Goal: Task Accomplishment & Management: Manage account settings

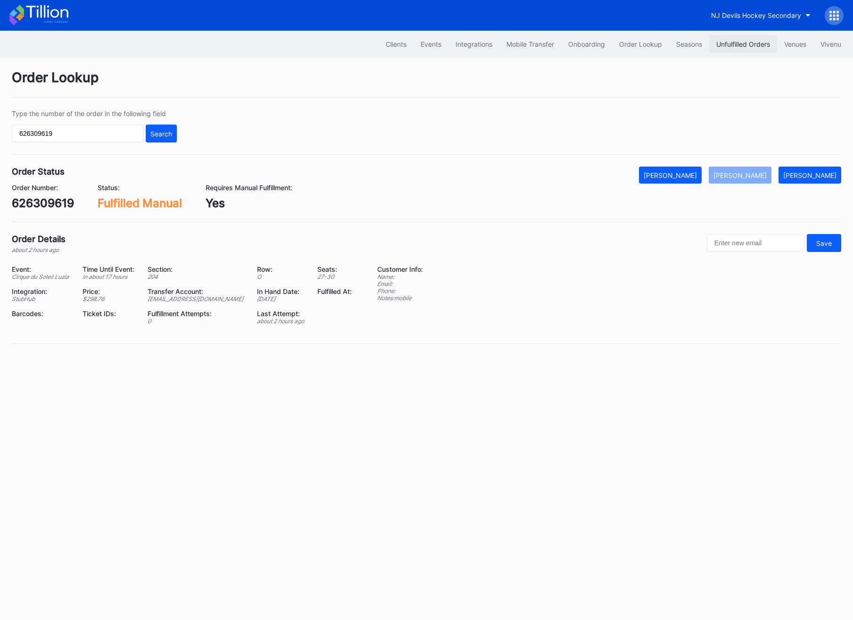
click at [731, 41] on div "Unfulfilled Orders" at bounding box center [743, 44] width 54 height 8
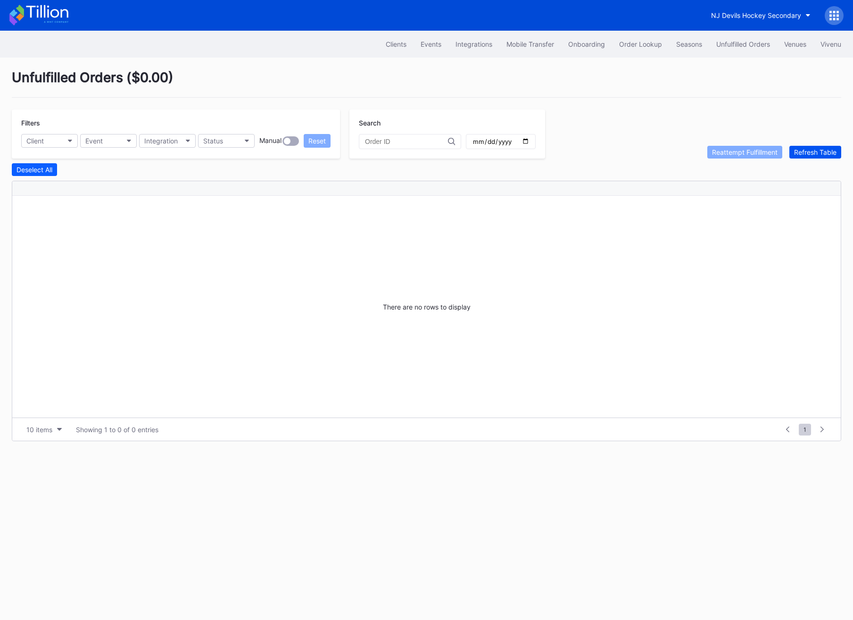
click at [821, 152] on div "Refresh Table" at bounding box center [815, 152] width 42 height 8
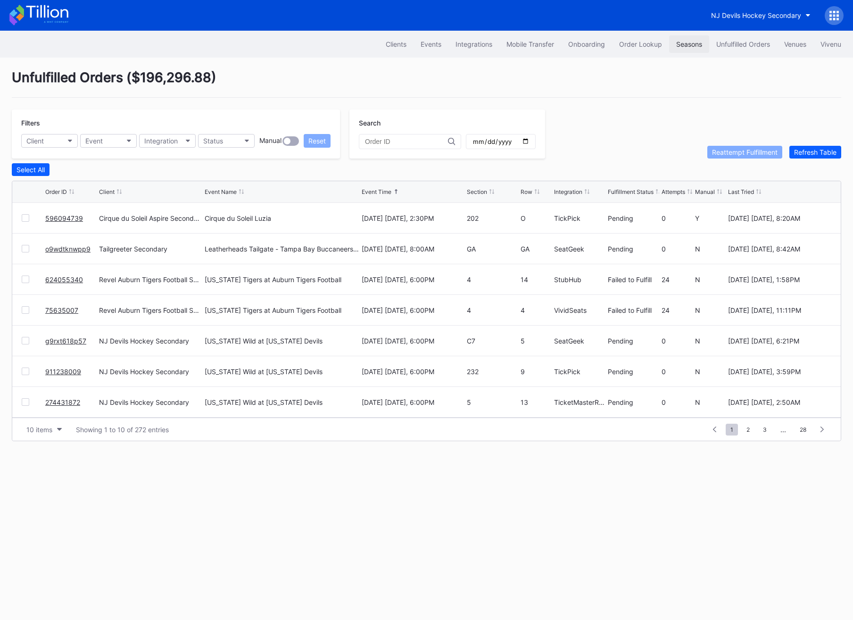
click at [677, 43] on div "Seasons" at bounding box center [689, 44] width 26 height 8
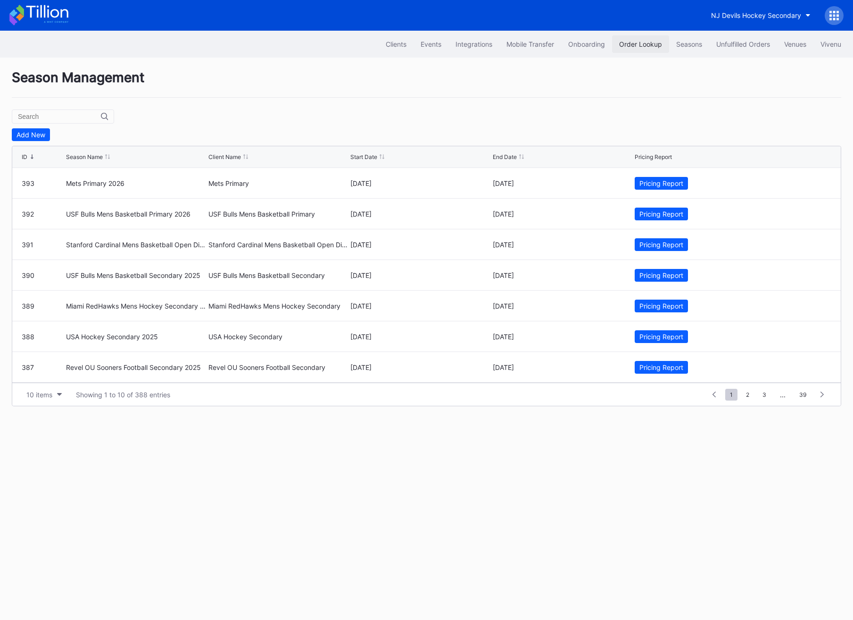
click at [624, 39] on button "Order Lookup" at bounding box center [640, 43] width 57 height 17
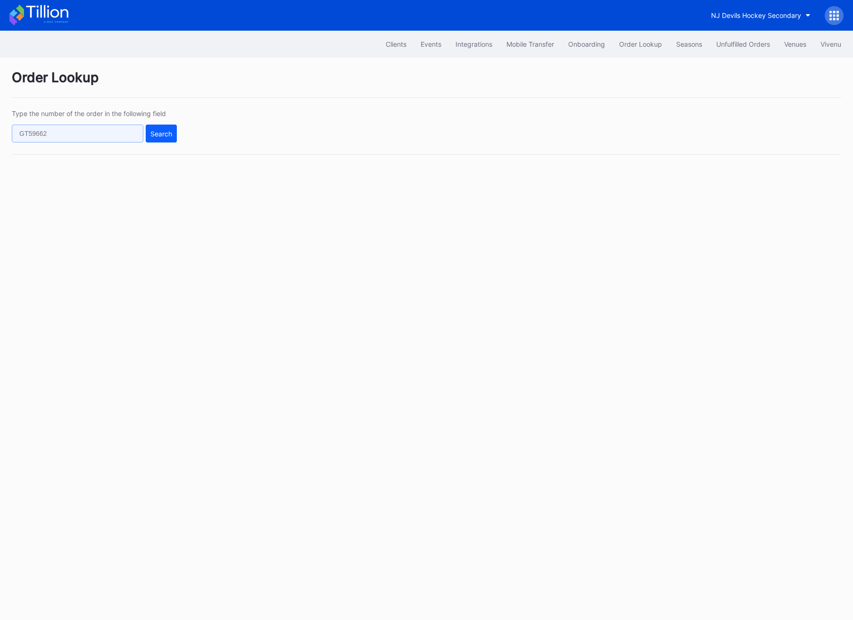
click at [85, 130] on input "text" at bounding box center [78, 134] width 132 height 18
paste input "626000279"
click at [175, 133] on button "Search" at bounding box center [161, 134] width 31 height 18
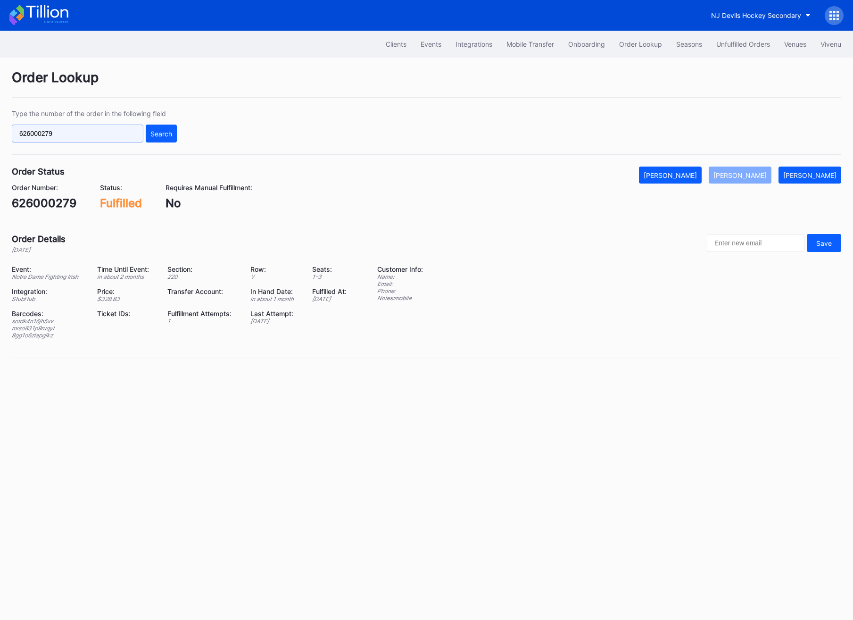
click at [97, 127] on input "626000279" at bounding box center [78, 134] width 132 height 18
paste input "59609473"
type input "596094739"
click at [162, 140] on button "Search" at bounding box center [161, 134] width 31 height 18
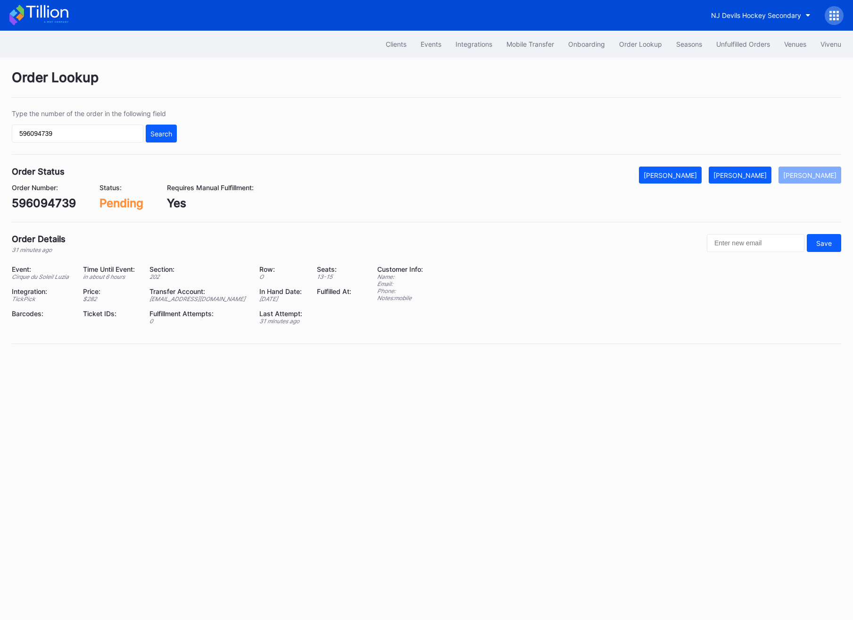
click at [749, 184] on div "Order Number: 596094739 Status: Pending Requires Manual Fulfillment: Yes" at bounding box center [427, 196] width 830 height 26
click at [749, 175] on div "[PERSON_NAME]" at bounding box center [740, 175] width 53 height 8
click at [723, 54] on div "Clients Events Integrations Mobile Transfer Onboarding Order Lookup Seasons Unf…" at bounding box center [426, 44] width 853 height 27
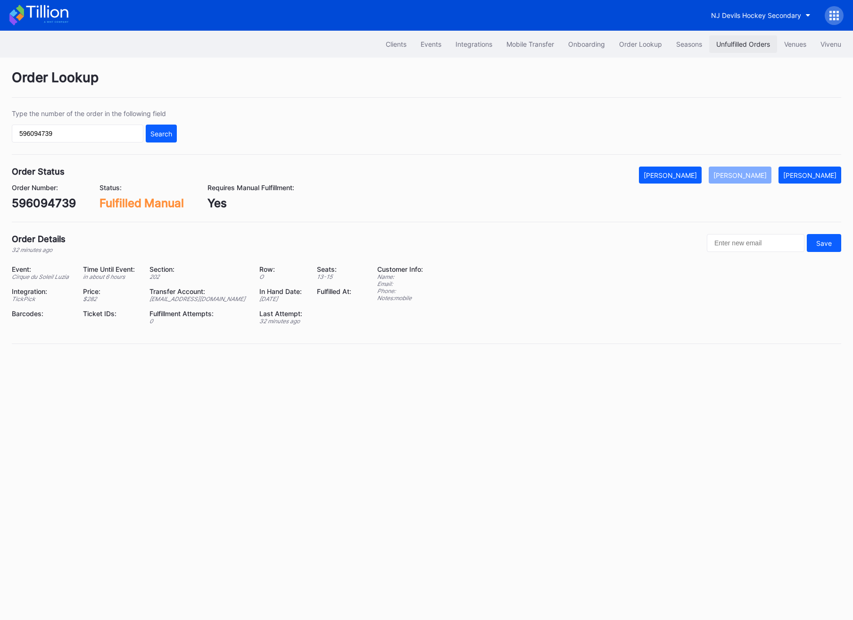
click at [723, 48] on button "Unfulfilled Orders" at bounding box center [743, 43] width 68 height 17
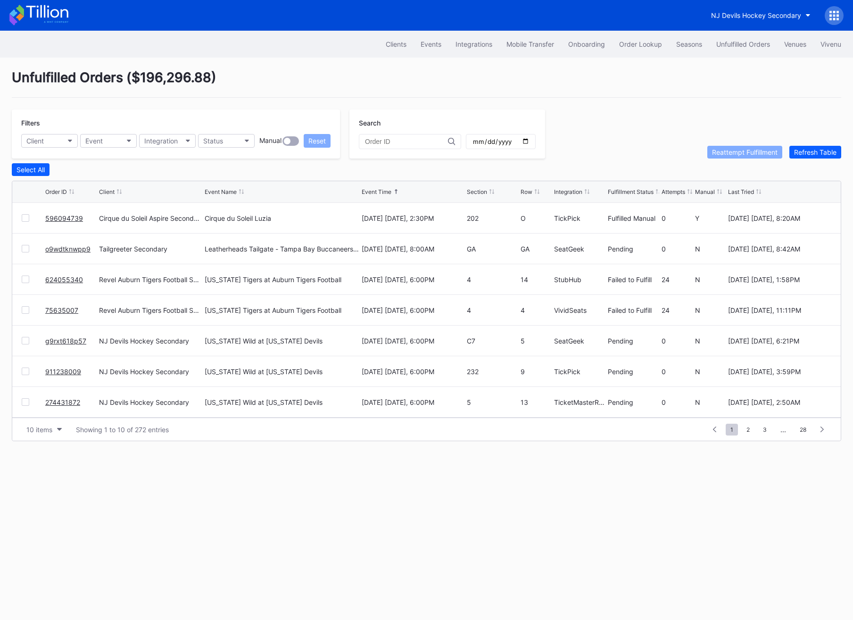
click at [827, 143] on div "Filters Client Event Integration Status Manual Reset Search Reattempt Fulfillme…" at bounding box center [427, 133] width 830 height 49
click at [826, 150] on div "Refresh Table" at bounding box center [815, 152] width 42 height 8
click at [58, 217] on link "o9wdtknwpp9" at bounding box center [67, 218] width 45 height 8
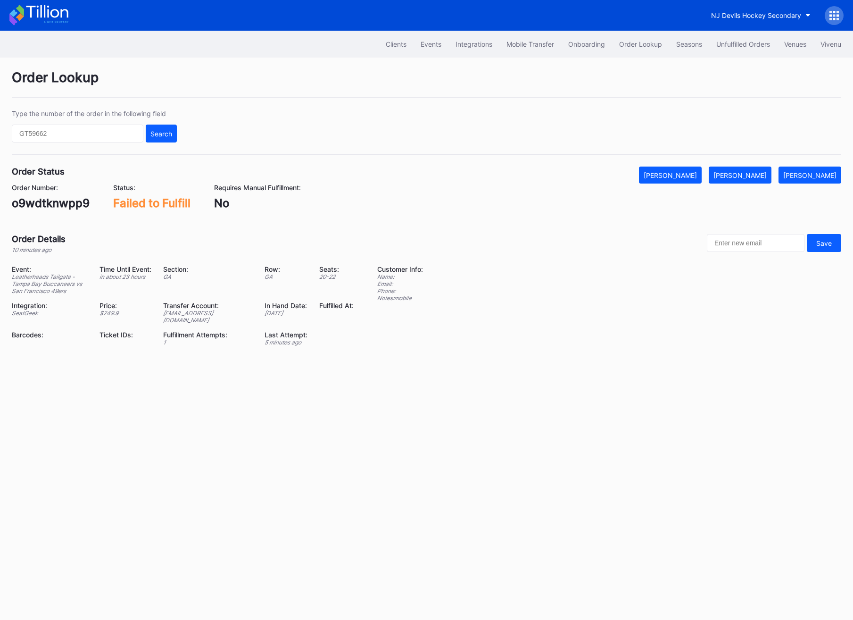
click at [40, 203] on div "o9wdtknwpp9" at bounding box center [51, 203] width 78 height 14
copy div "o9wdtknwpp9"
drag, startPoint x: 79, startPoint y: 277, endPoint x: 105, endPoint y: 281, distance: 25.7
click at [88, 281] on div "Leatherheads Tailgate - Tampa Bay Buccaneers vs San Francisco 49ers" at bounding box center [50, 283] width 76 height 21
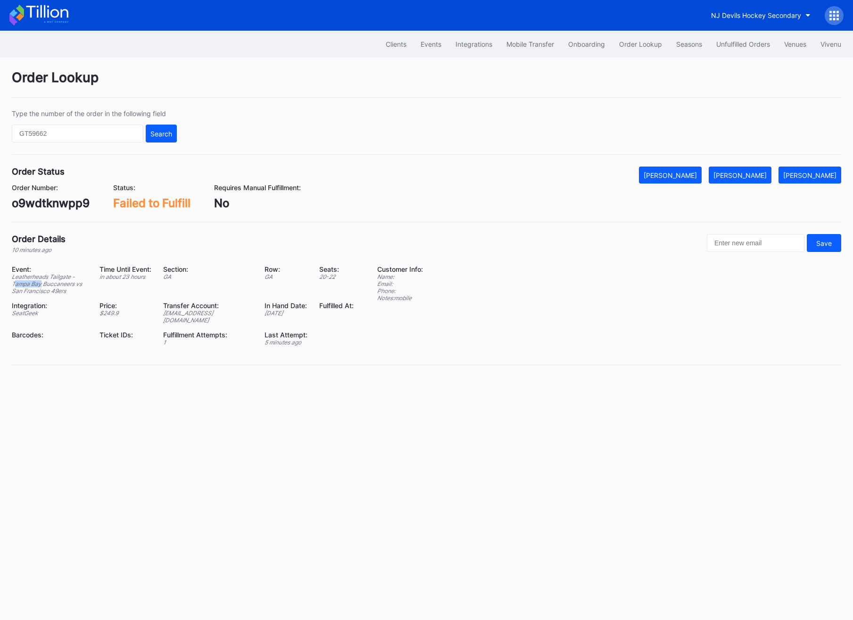
click at [85, 277] on div "Leatherheads Tailgate - Tampa Bay Buccaneers vs San Francisco 49ers" at bounding box center [50, 283] width 76 height 21
click at [82, 278] on div "Leatherheads Tailgate - Tampa Bay Buccaneers vs San Francisco 49ers" at bounding box center [50, 283] width 76 height 21
click at [26, 284] on div "Leatherheads Tailgate - Tampa Bay Buccaneers vs San Francisco 49ers" at bounding box center [50, 283] width 76 height 21
copy div "Buccaneers"
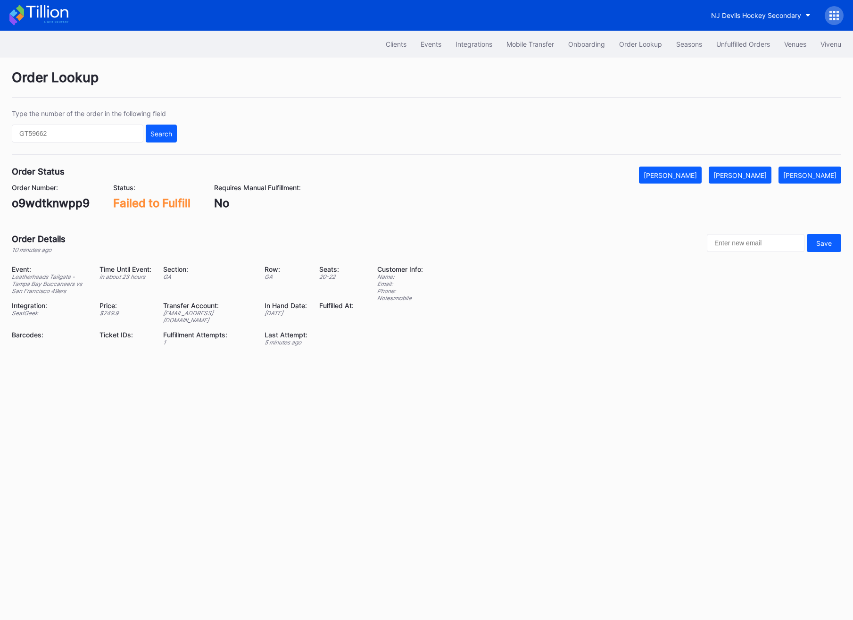
click at [50, 205] on div "o9wdtknwpp9" at bounding box center [51, 203] width 78 height 14
copy div "o9wdtknwpp9"
click at [749, 175] on div "[PERSON_NAME]" at bounding box center [740, 175] width 53 height 8
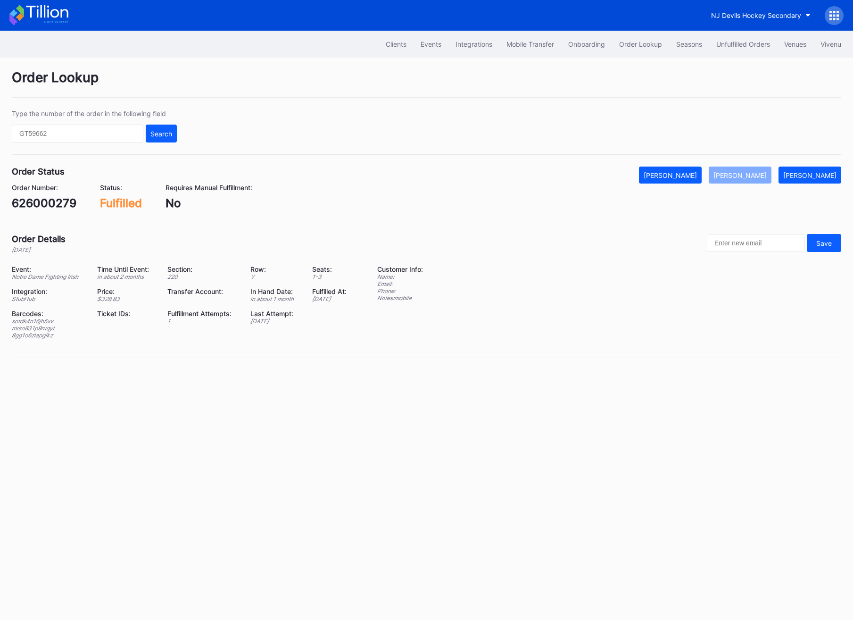
click at [53, 206] on div "626000279" at bounding box center [44, 203] width 65 height 14
copy div "626000279"
click at [759, 44] on div "Unfulfilled Orders" at bounding box center [743, 44] width 54 height 8
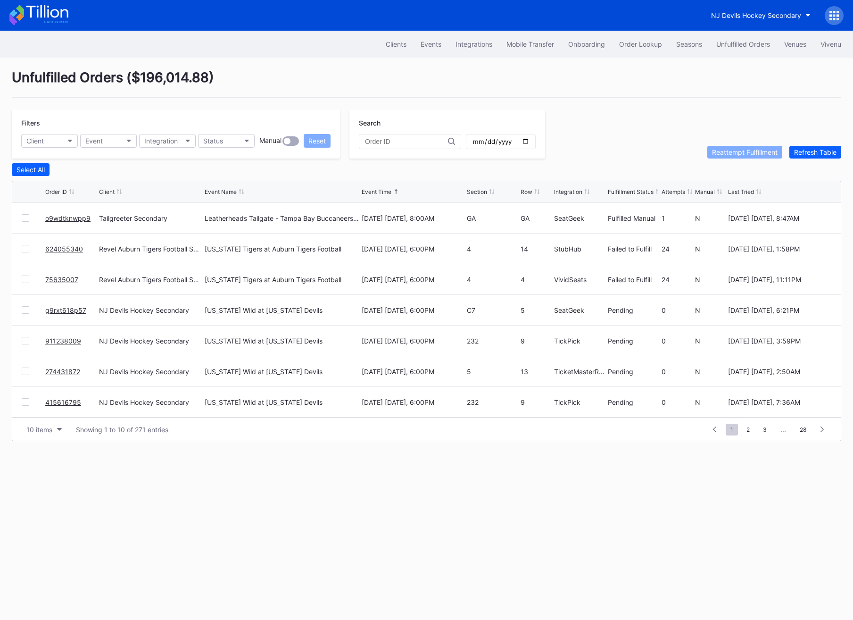
click at [391, 142] on input "text" at bounding box center [406, 142] width 83 height 8
paste input "626000279"
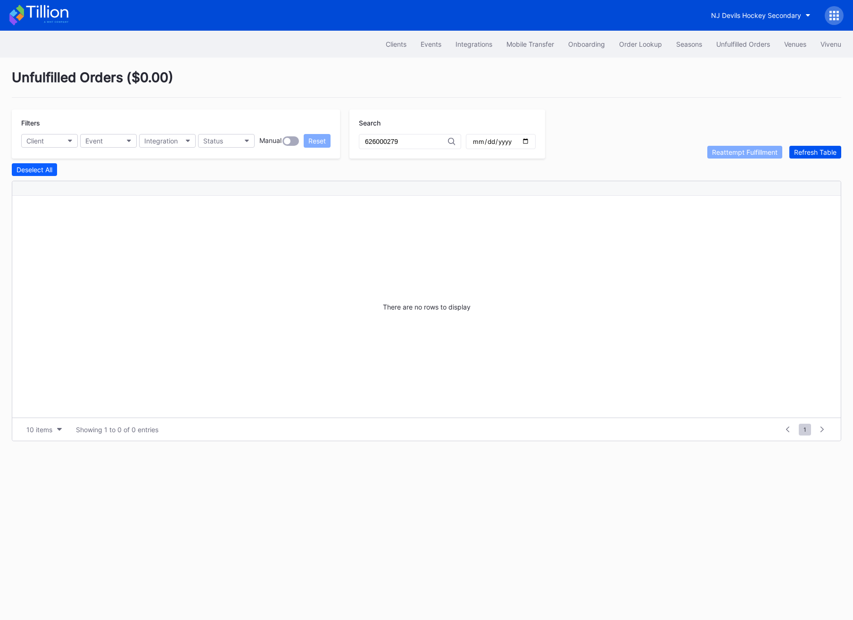
type input "626000279"
click at [797, 153] on div "Refresh Table" at bounding box center [815, 152] width 42 height 8
click at [716, 52] on button "Unfulfilled Orders" at bounding box center [743, 43] width 68 height 17
click at [793, 15] on div "NJ Devils Hockey Secondary" at bounding box center [756, 15] width 90 height 8
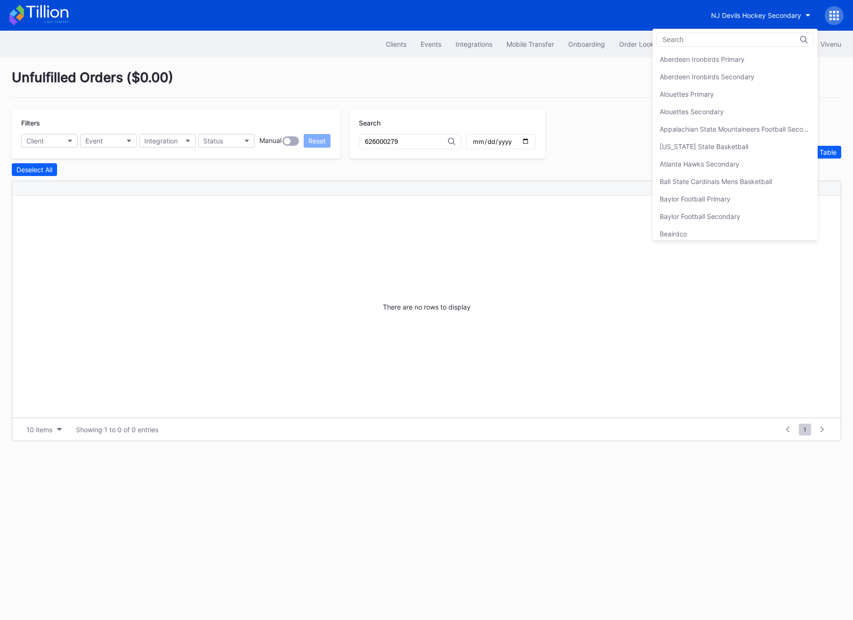
scroll to position [1879, 0]
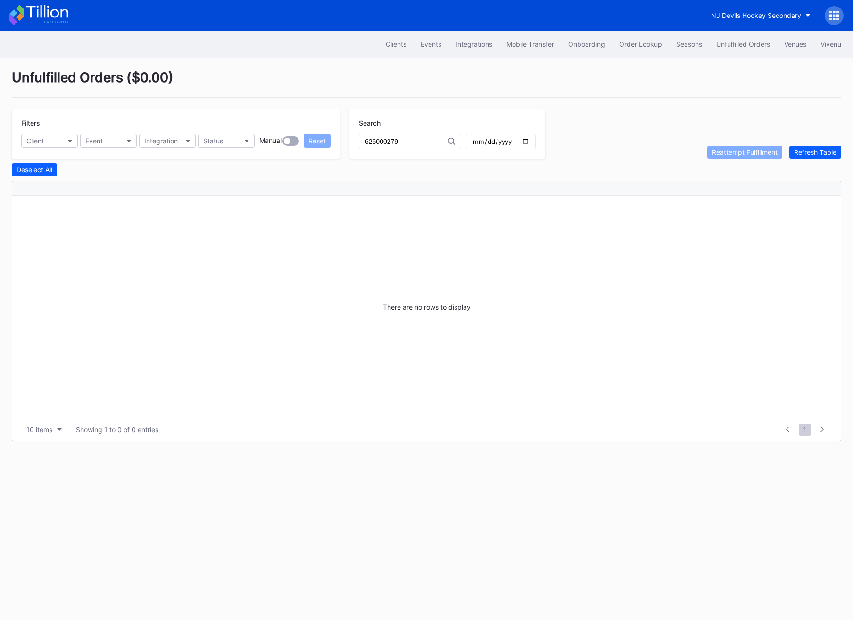
click at [841, 19] on div at bounding box center [834, 15] width 19 height 19
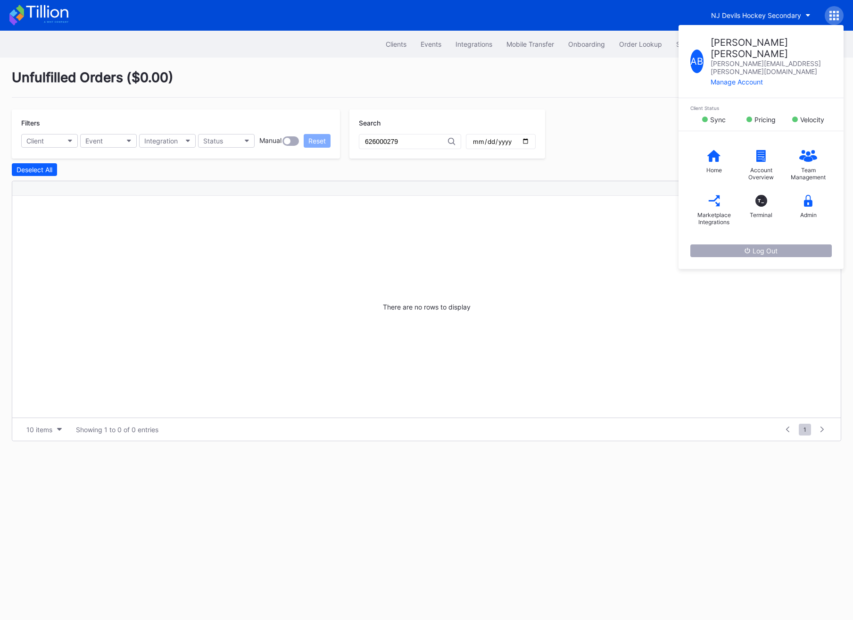
click at [754, 244] on button "Log Out" at bounding box center [762, 250] width 142 height 13
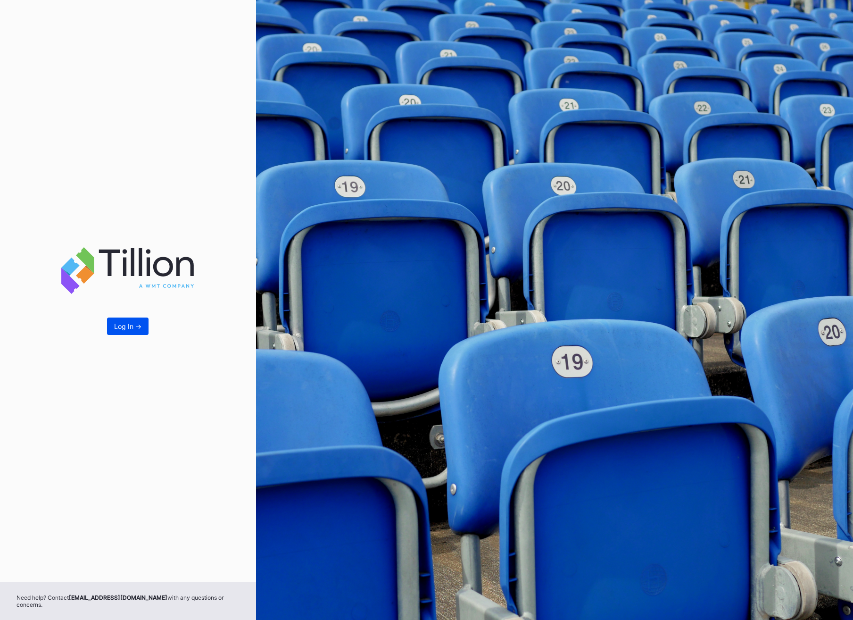
click at [125, 330] on div "Log In ->" at bounding box center [127, 326] width 27 height 8
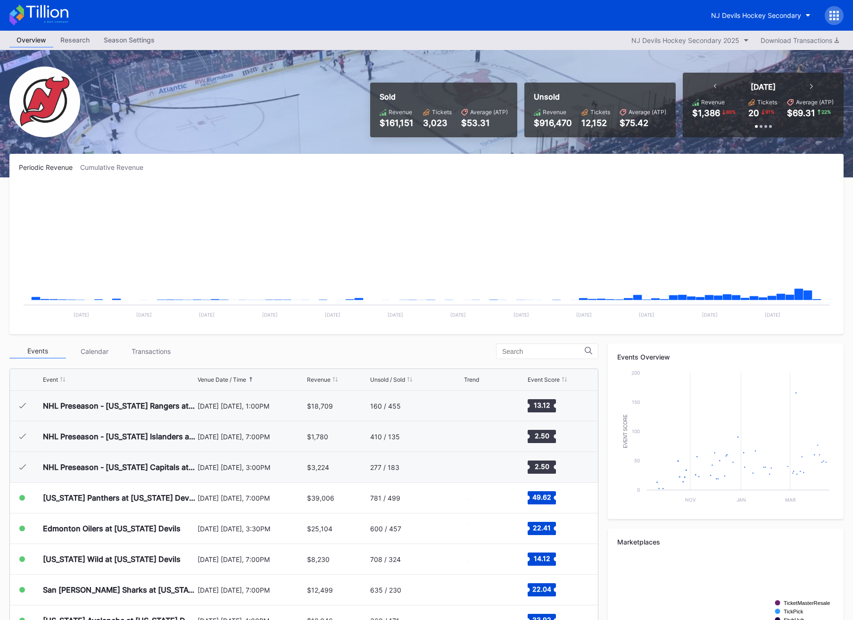
scroll to position [92, 0]
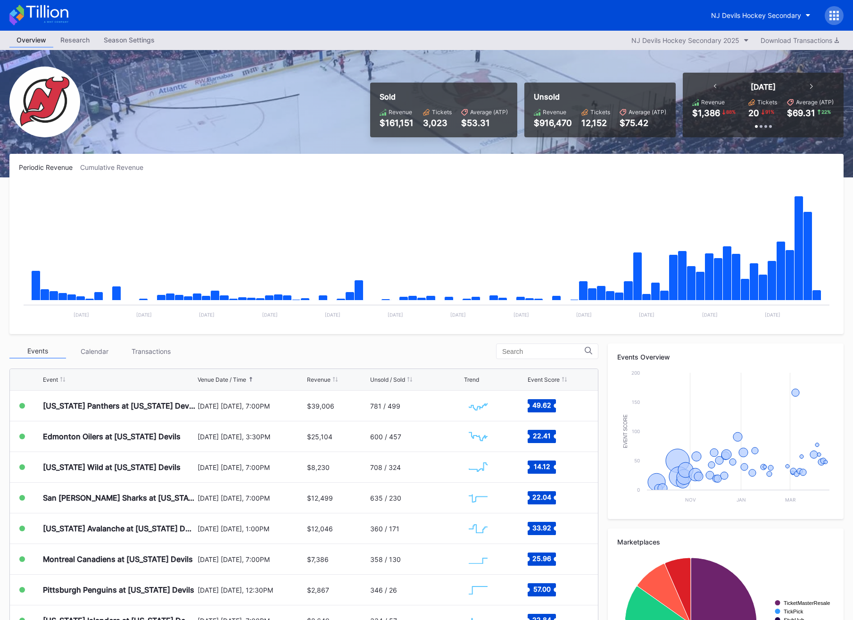
click at [838, 14] on icon at bounding box center [838, 15] width 2 height 2
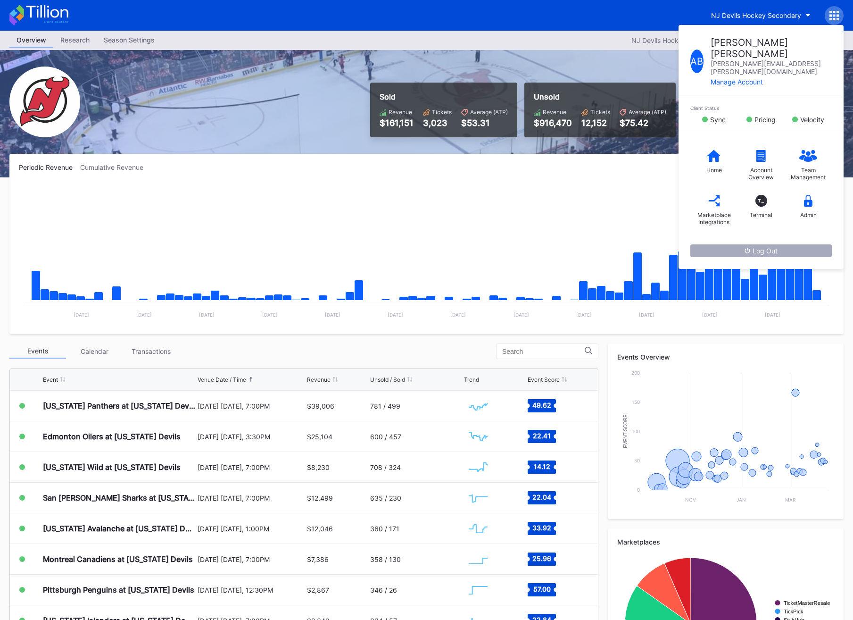
click at [776, 244] on button "Log Out" at bounding box center [762, 250] width 142 height 13
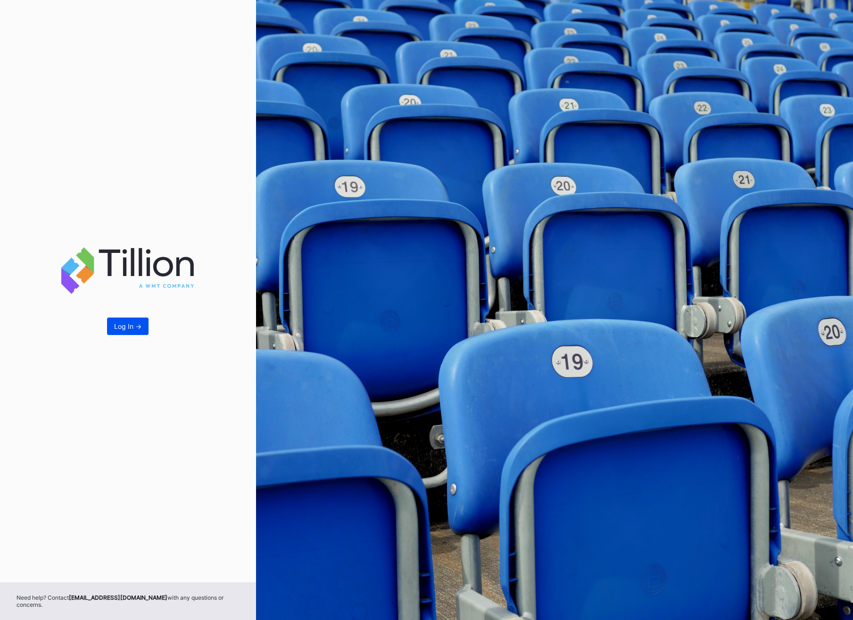
click at [132, 328] on div "Log In ->" at bounding box center [127, 326] width 27 height 8
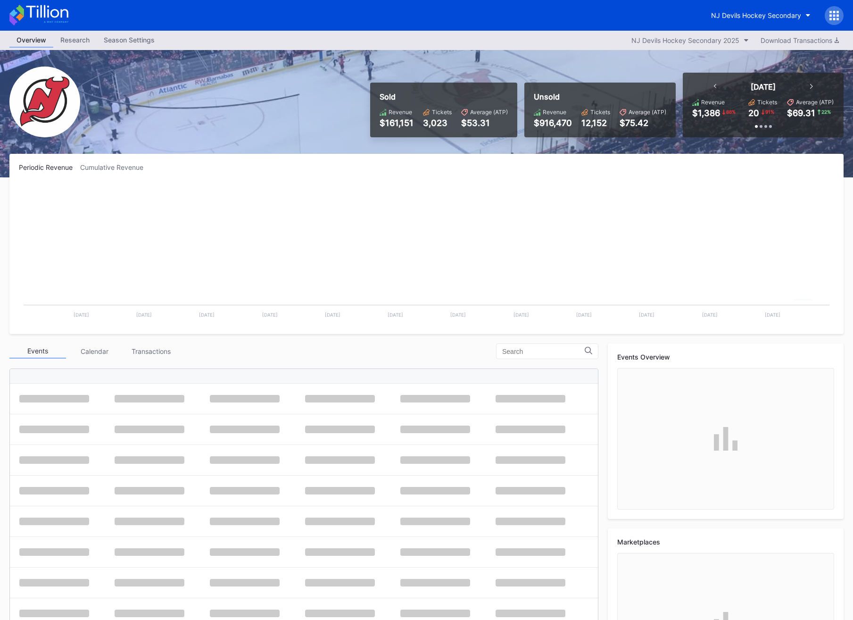
scroll to position [92, 0]
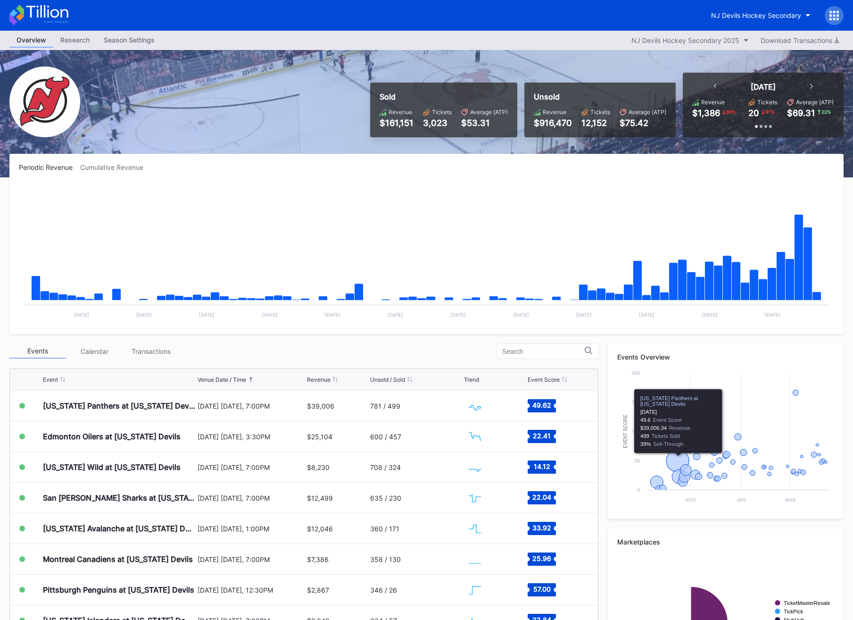
click at [838, 16] on icon at bounding box center [838, 15] width 2 height 2
